Goal: Navigation & Orientation: Find specific page/section

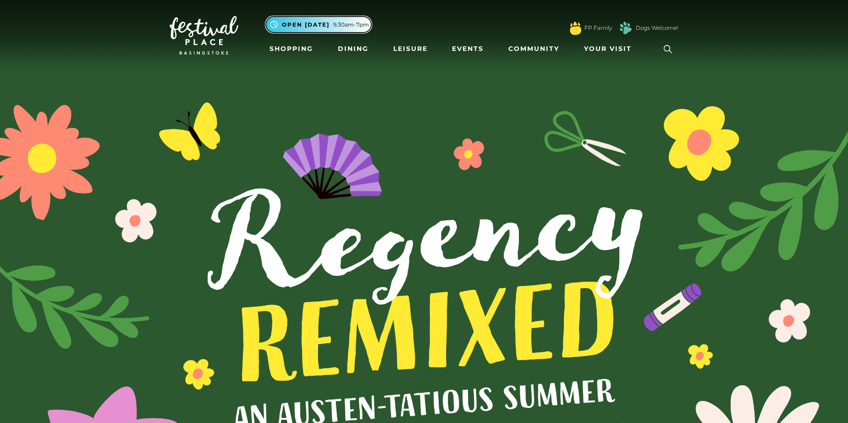
click at [342, 27] on span "9.30am-7pm" at bounding box center [351, 25] width 36 height 8
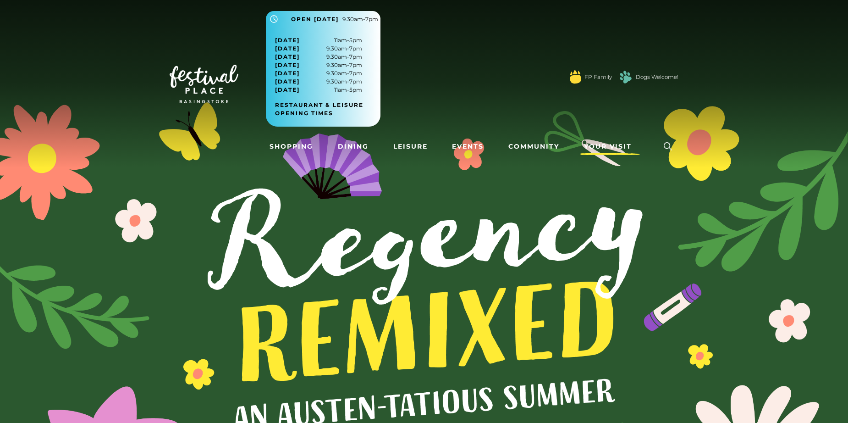
click at [611, 139] on link "Your Visit" at bounding box center [611, 146] width 60 height 17
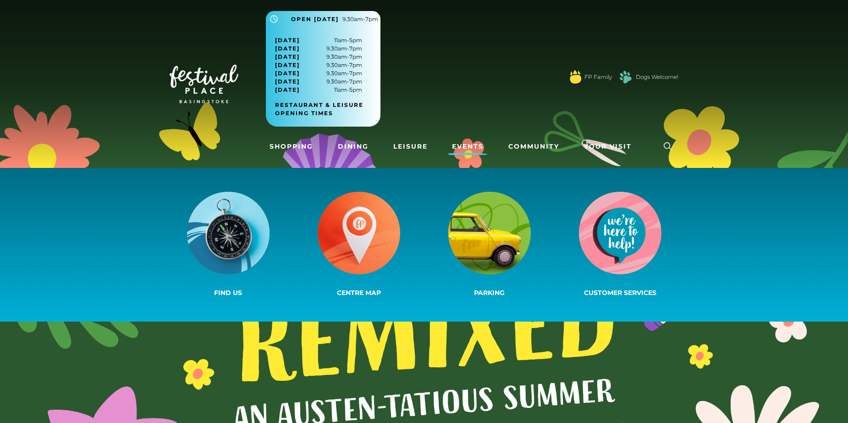
click at [478, 143] on link "Events" at bounding box center [467, 146] width 39 height 17
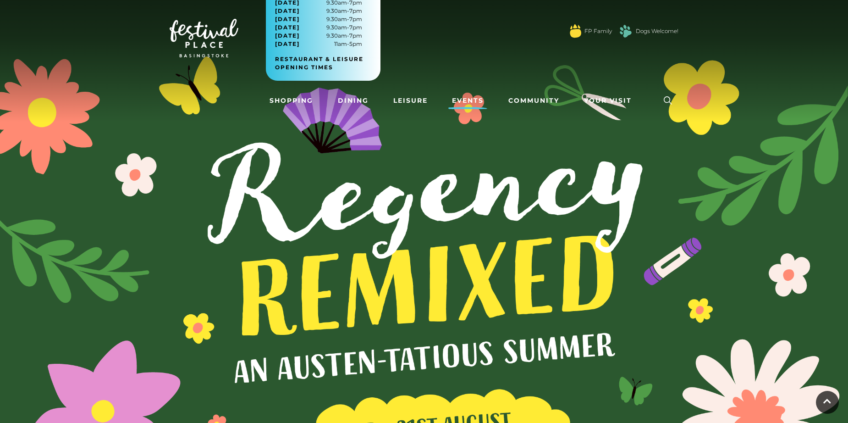
scroll to position [16, 0]
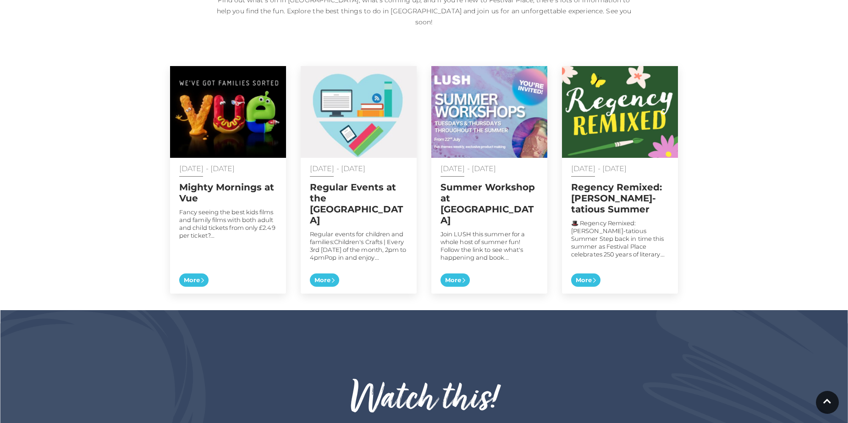
scroll to position [504, 0]
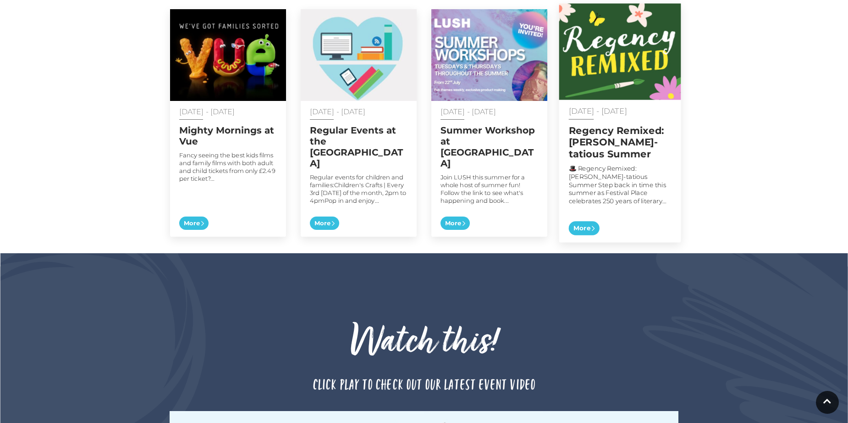
click at [579, 131] on h2 "Regency Remixed: [PERSON_NAME]-tatious Summer" at bounding box center [620, 142] width 103 height 35
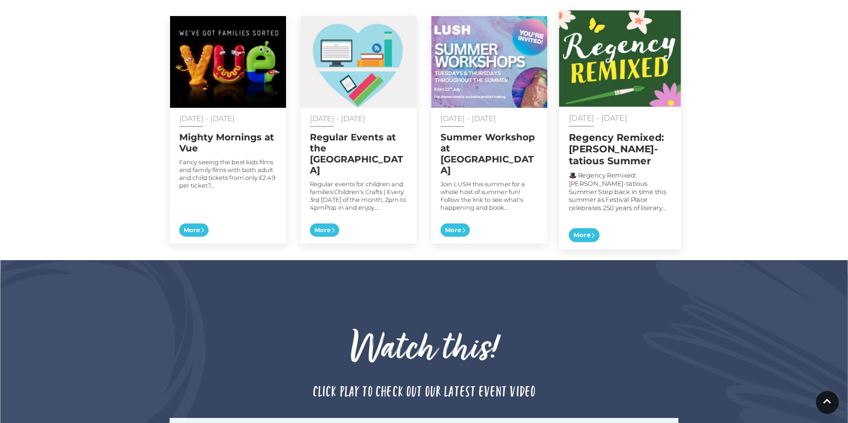
scroll to position [379, 0]
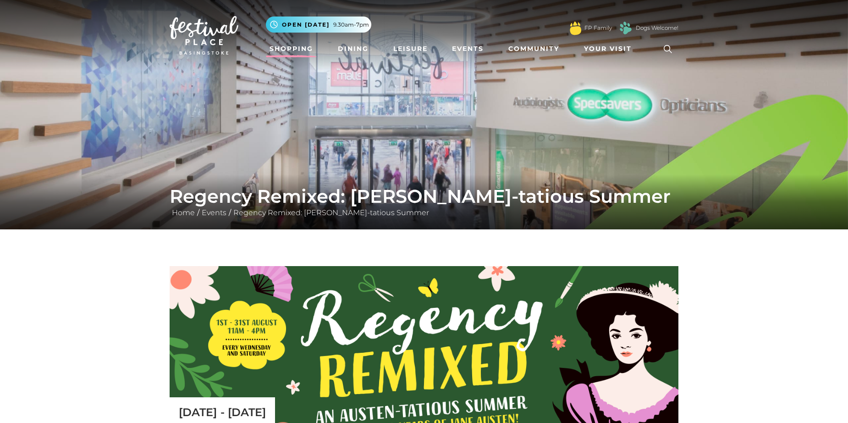
click at [284, 50] on link "Shopping" at bounding box center [291, 48] width 51 height 17
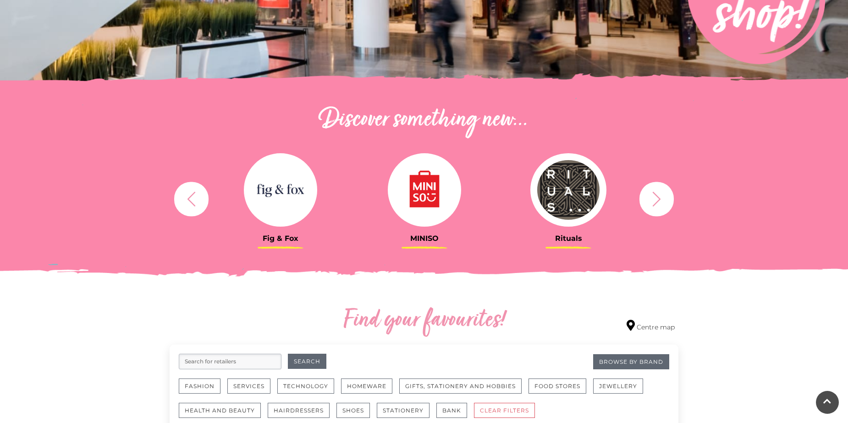
scroll to position [229, 0]
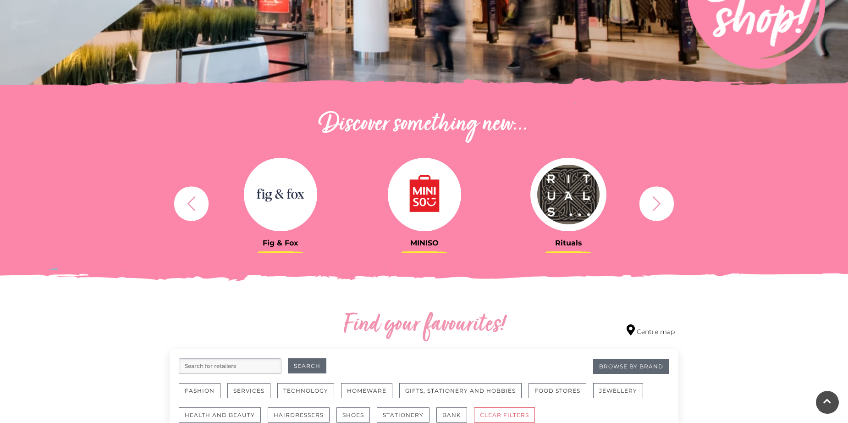
click at [650, 209] on icon "button" at bounding box center [656, 203] width 17 height 17
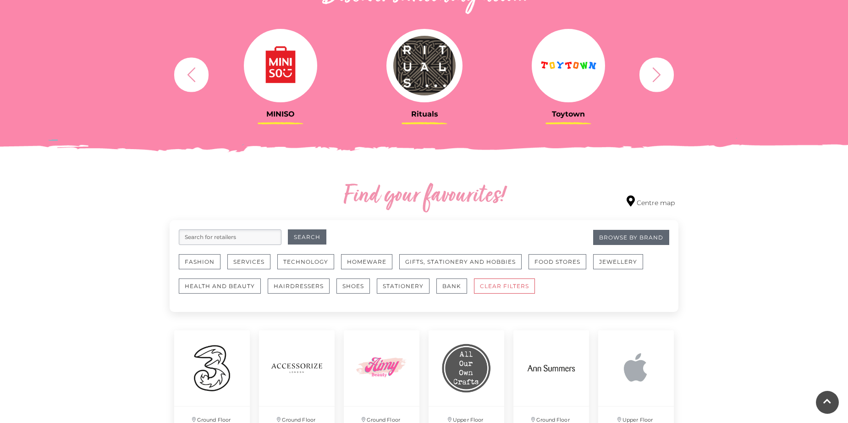
scroll to position [367, 0]
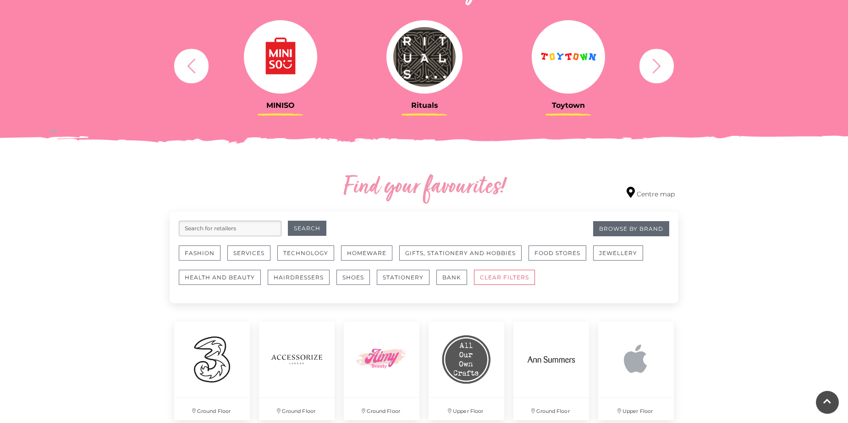
click at [658, 88] on div "Rituals Toytown Søstrene Grene Kushti Comics Fig & Fox MINISO" at bounding box center [424, 65] width 523 height 113
click at [662, 72] on icon "button" at bounding box center [656, 65] width 17 height 17
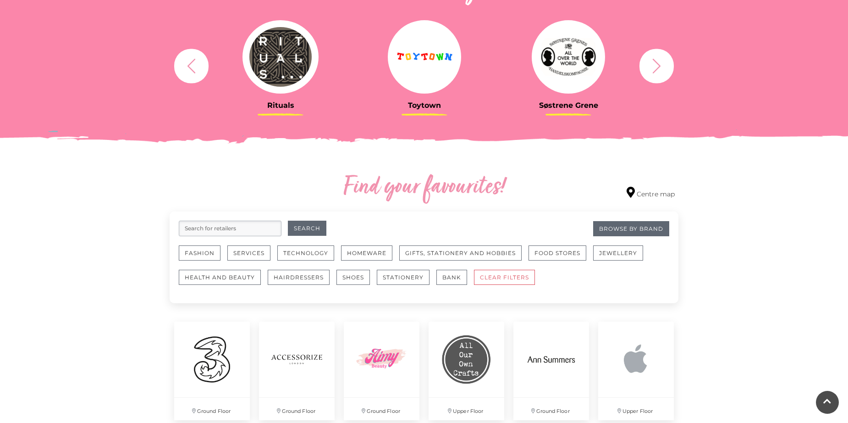
click at [662, 72] on icon "button" at bounding box center [656, 65] width 17 height 17
click at [658, 76] on button "button" at bounding box center [657, 66] width 34 height 34
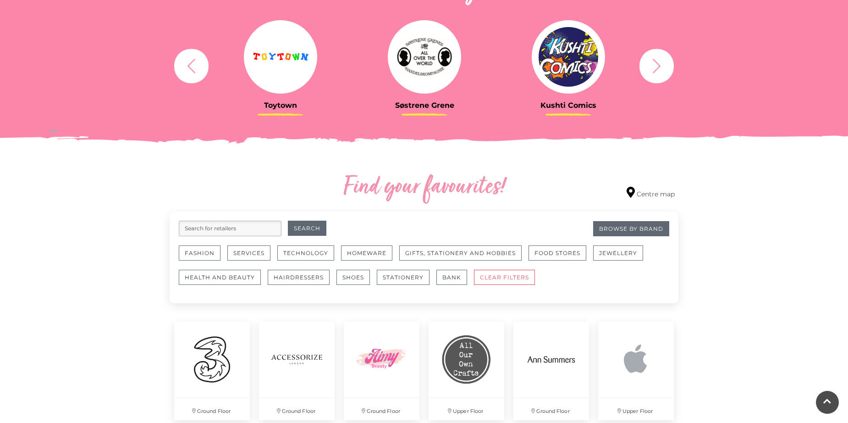
click at [658, 76] on button "button" at bounding box center [657, 66] width 34 height 34
click at [564, 70] on img at bounding box center [568, 56] width 73 height 73
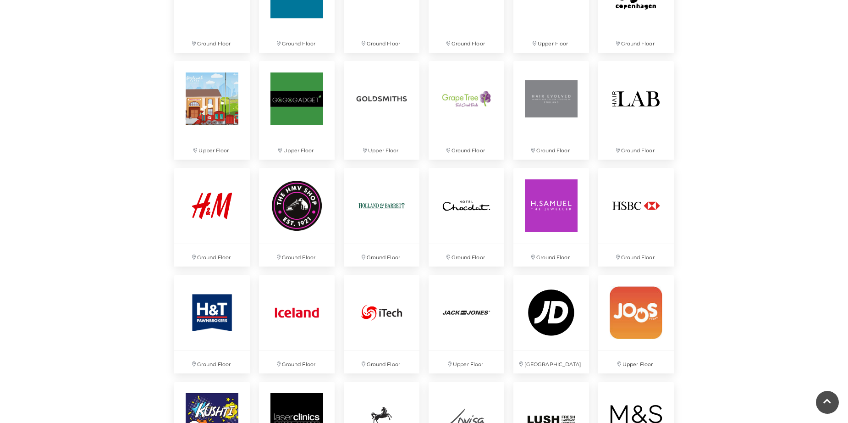
scroll to position [1192, 0]
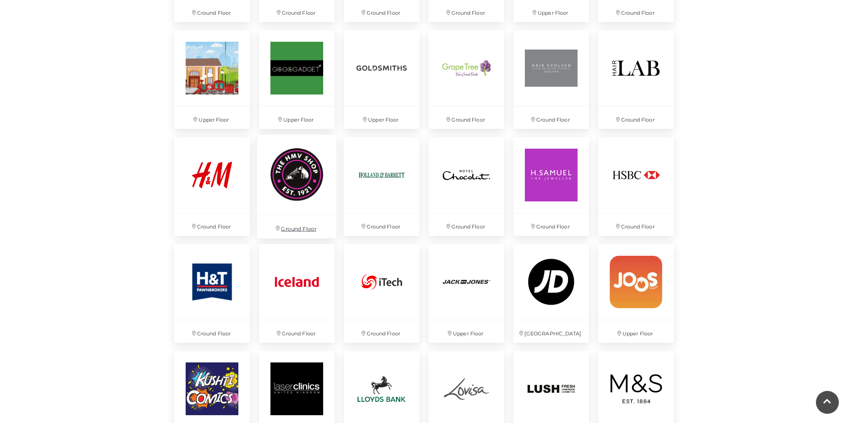
click at [302, 169] on img at bounding box center [296, 173] width 79 height 79
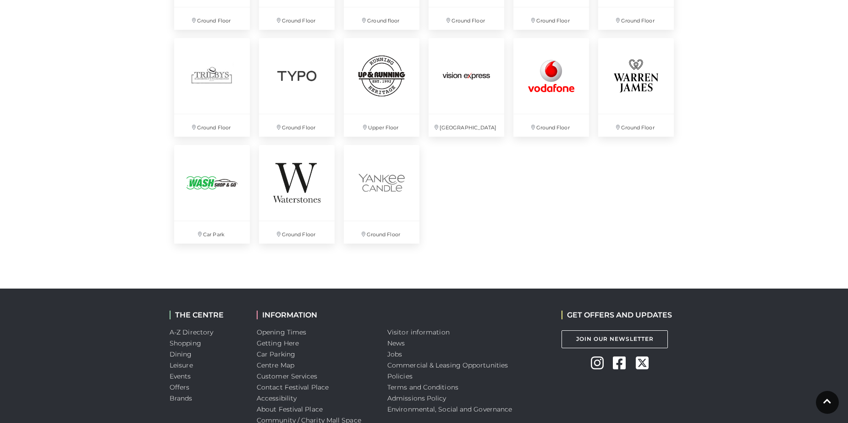
scroll to position [2476, 0]
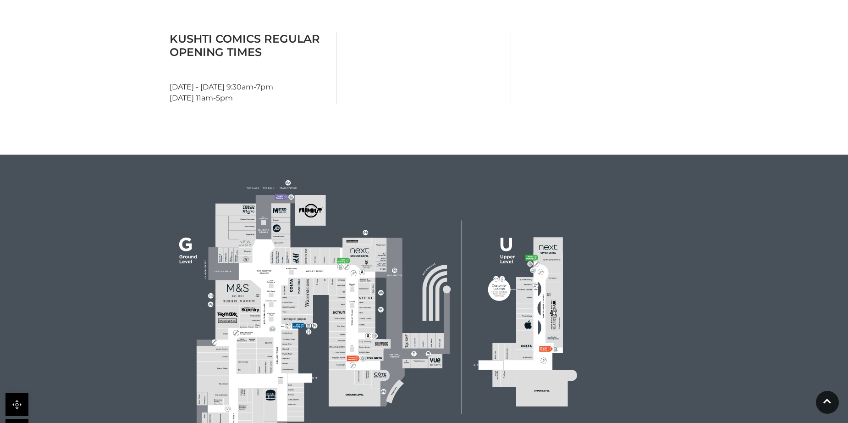
scroll to position [275, 0]
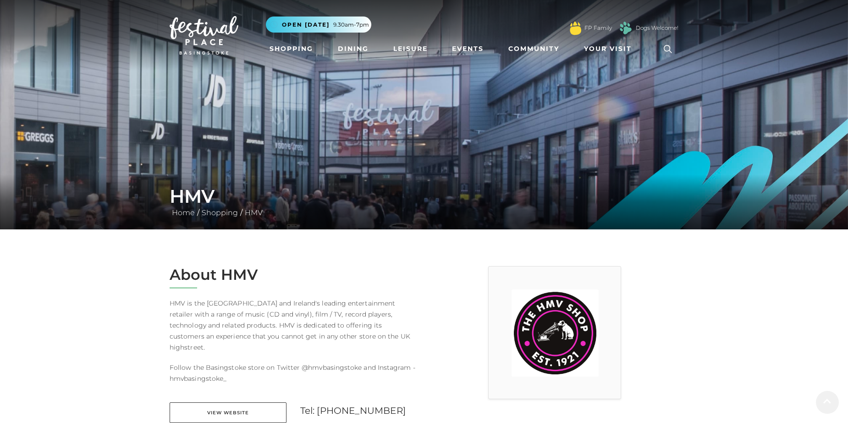
scroll to position [183, 0]
